Goal: Register for event/course

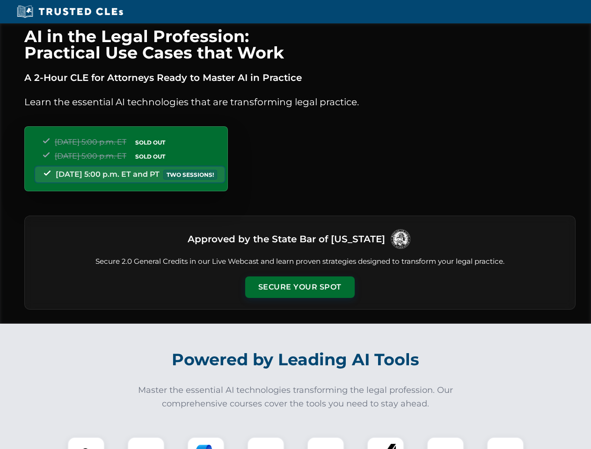
click at [299, 287] on button "Secure Your Spot" at bounding box center [299, 287] width 109 height 22
